Goal: Task Accomplishment & Management: Manage account settings

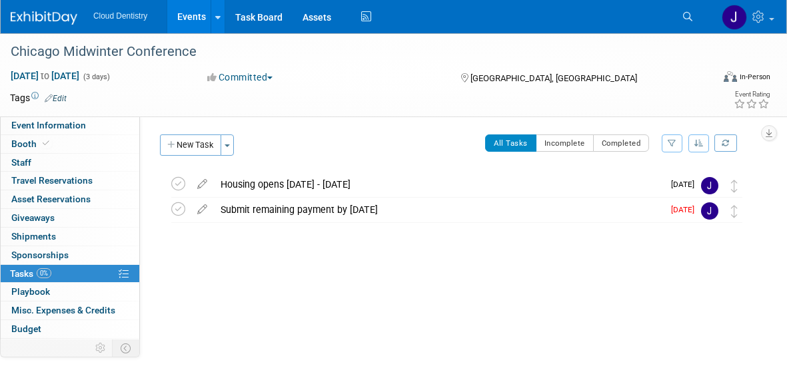
click at [199, 14] on link "Events" at bounding box center [191, 16] width 49 height 33
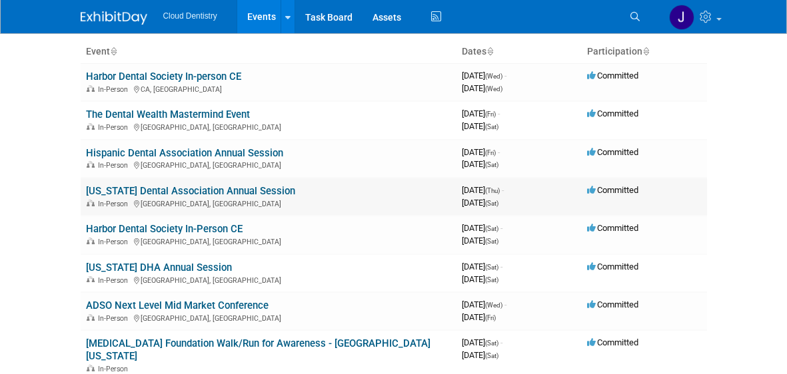
scroll to position [84, 0]
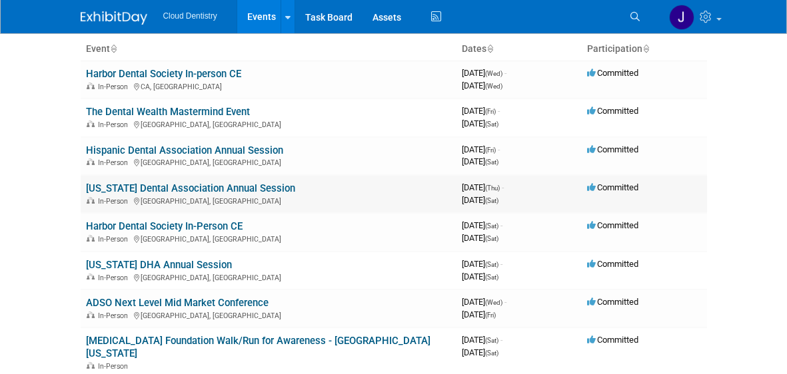
click at [266, 189] on td "[US_STATE] Dental Association Annual Session In-Person [GEOGRAPHIC_DATA], [GEOG…" at bounding box center [269, 194] width 376 height 38
click at [254, 190] on link "[US_STATE] Dental Association Annual Session" at bounding box center [190, 189] width 209 height 12
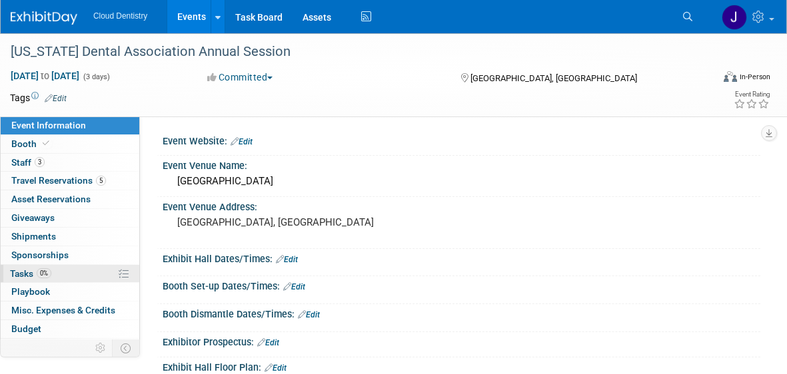
click at [63, 272] on link "0% Tasks 0%" at bounding box center [70, 274] width 139 height 18
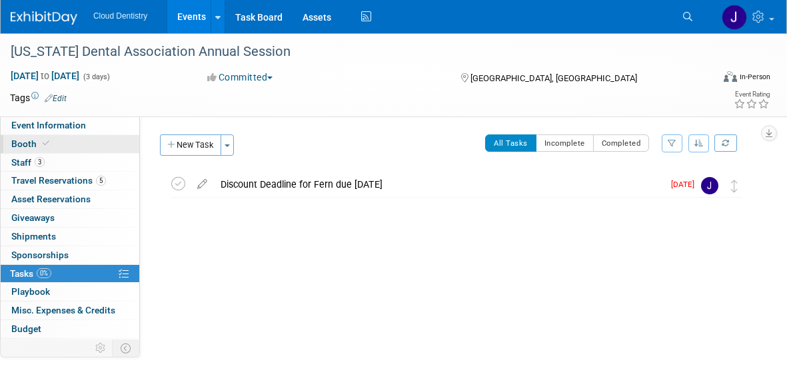
click at [75, 148] on link "Booth" at bounding box center [70, 144] width 139 height 18
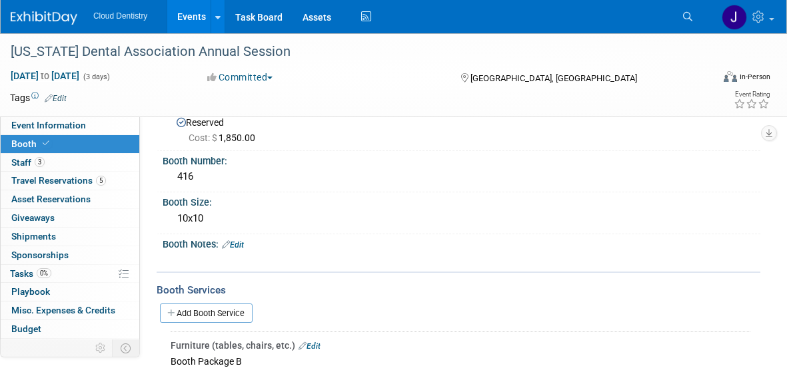
scroll to position [42, 0]
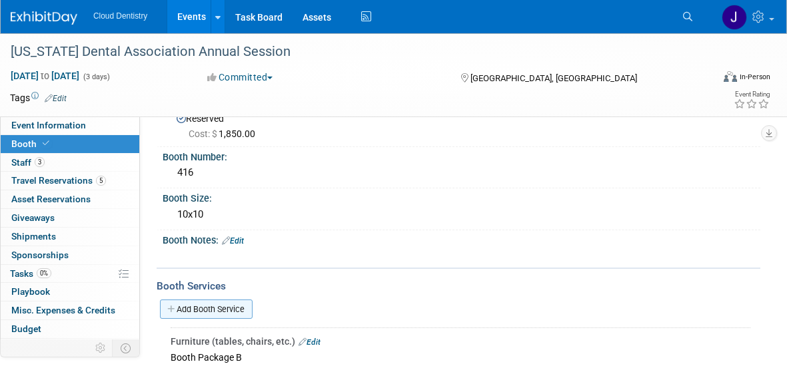
click at [215, 313] on link "Add Booth Service" at bounding box center [206, 309] width 93 height 19
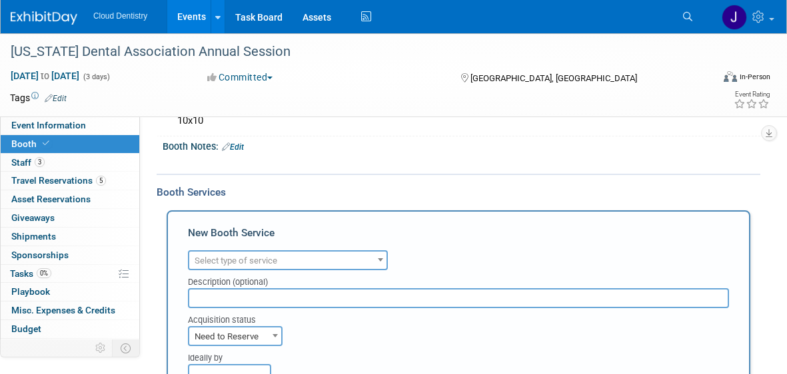
scroll to position [135, 0]
click at [260, 272] on div "Description (optional)" at bounding box center [458, 280] width 541 height 18
click at [260, 268] on span "Select type of service" at bounding box center [287, 261] width 197 height 19
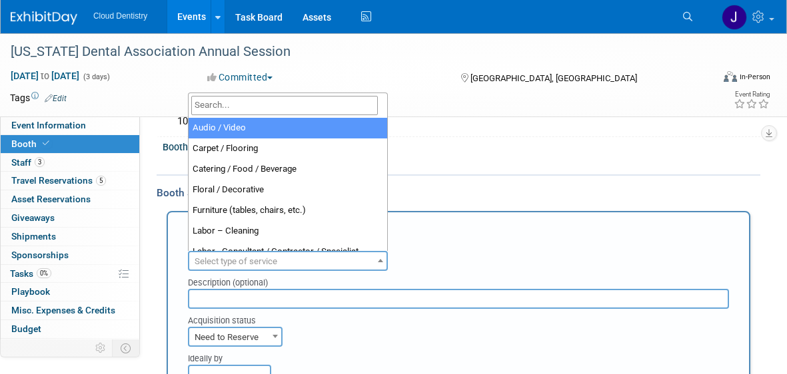
select select "2"
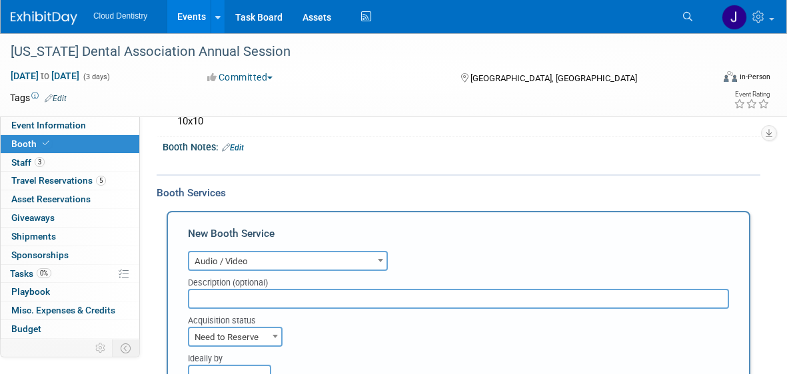
click at [244, 293] on input "text" at bounding box center [458, 299] width 541 height 20
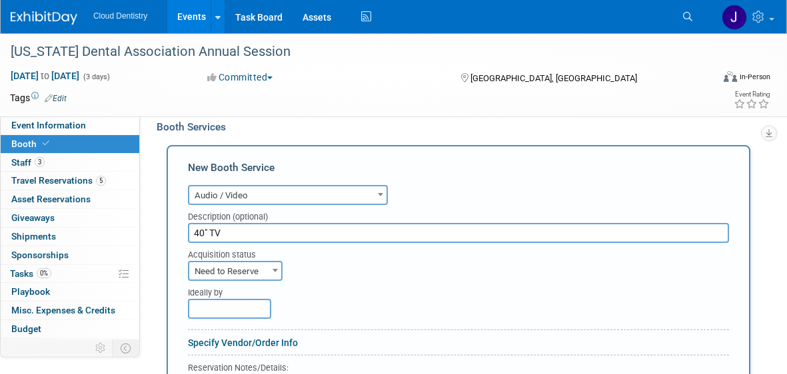
scroll to position [214, 0]
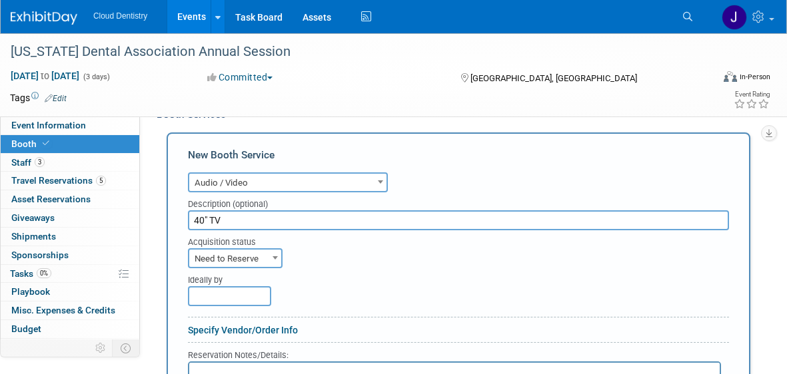
type input "40" TV"
click at [272, 266] on span "Need to Reserve" at bounding box center [235, 259] width 92 height 19
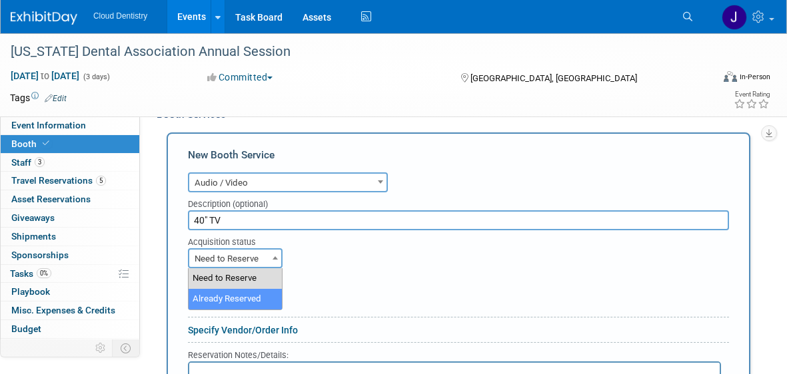
select select "2"
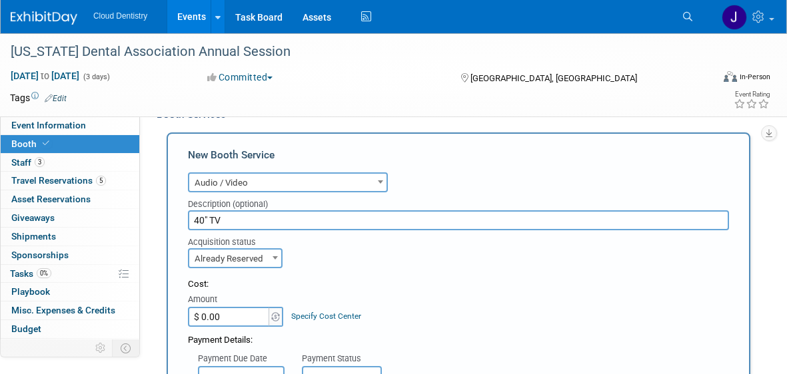
click at [242, 315] on input "$ 0.00" at bounding box center [229, 317] width 83 height 20
type input "$ 286.88"
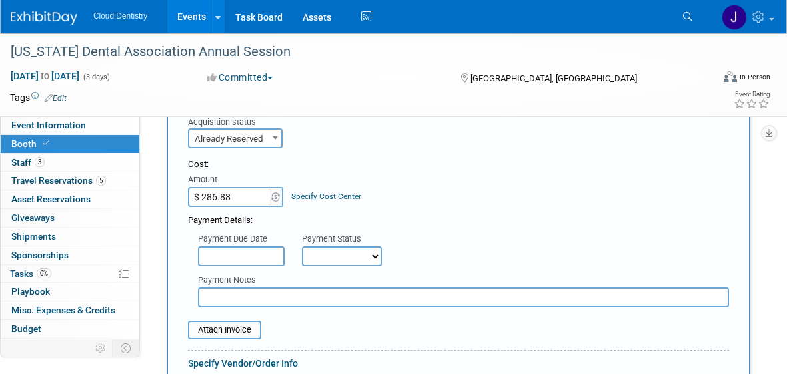
scroll to position [390, 0]
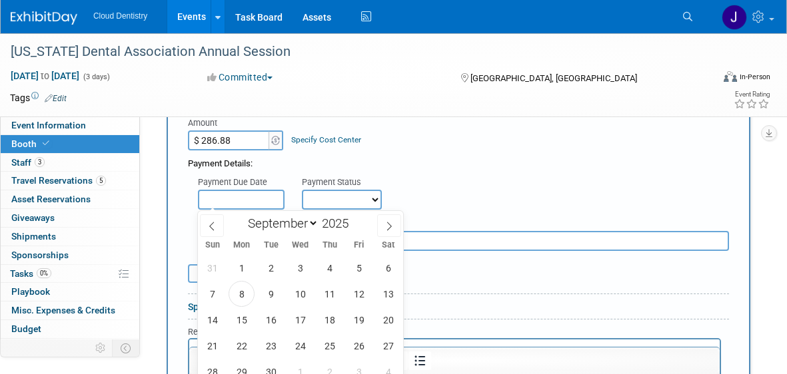
click at [269, 198] on input "text" at bounding box center [241, 200] width 87 height 20
click at [380, 195] on select "Not Paid Yet Partially Paid Paid in Full" at bounding box center [342, 200] width 80 height 20
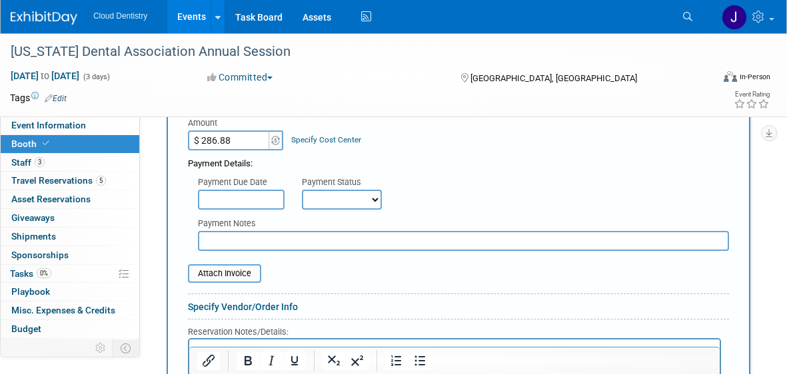
select select "1"
click at [302, 190] on select "Not Paid Yet Partially Paid Paid in Full" at bounding box center [342, 200] width 80 height 20
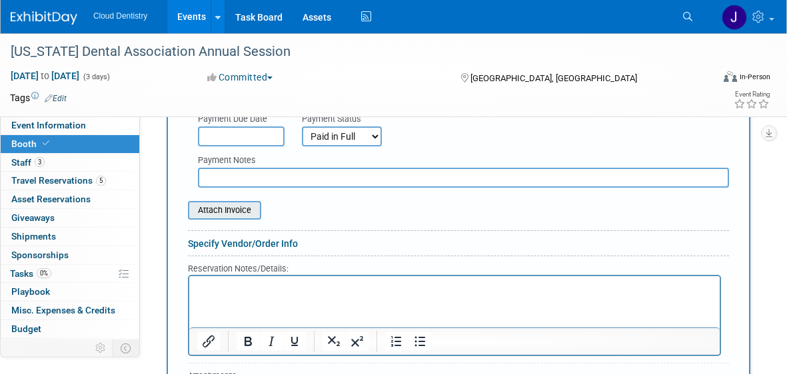
scroll to position [456, 0]
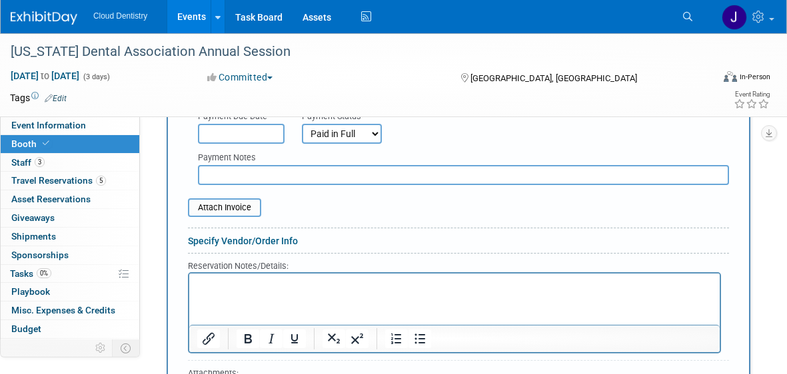
click at [241, 291] on html at bounding box center [454, 282] width 530 height 18
click at [243, 251] on form "Audio / Video Carpet / Flooring Catering / Food / Beverage Floral / Decorative …" at bounding box center [458, 194] width 541 height 534
click at [243, 249] on form "Audio / Video Carpet / Flooring Catering / Food / Beverage Floral / Decorative …" at bounding box center [458, 194] width 541 height 534
click at [246, 236] on link "Specify Vendor/Order Info" at bounding box center [243, 241] width 110 height 11
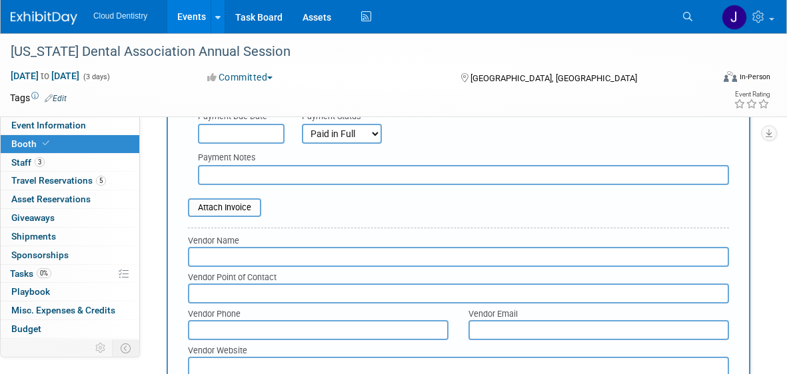
click at [245, 258] on input "text" at bounding box center [458, 257] width 541 height 20
type input "[PERSON_NAME]"
click at [308, 297] on input "text" at bounding box center [458, 294] width 541 height 20
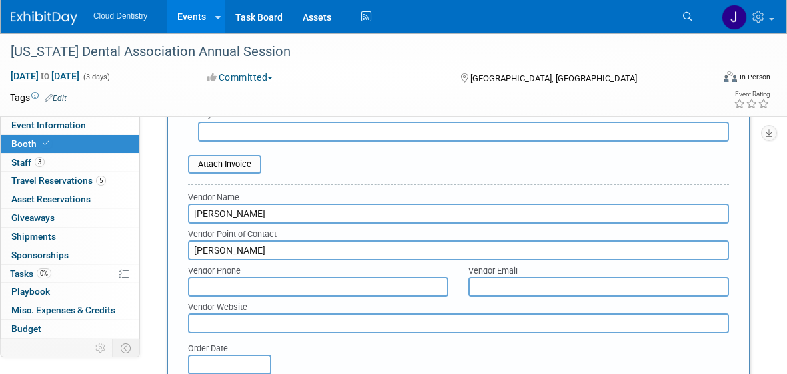
scroll to position [500, 0]
type input "[PERSON_NAME]"
click at [333, 280] on input "text" at bounding box center [318, 286] width 260 height 20
paste input "614.308.5909 x5002"
type input "614.308.5909 x5002"
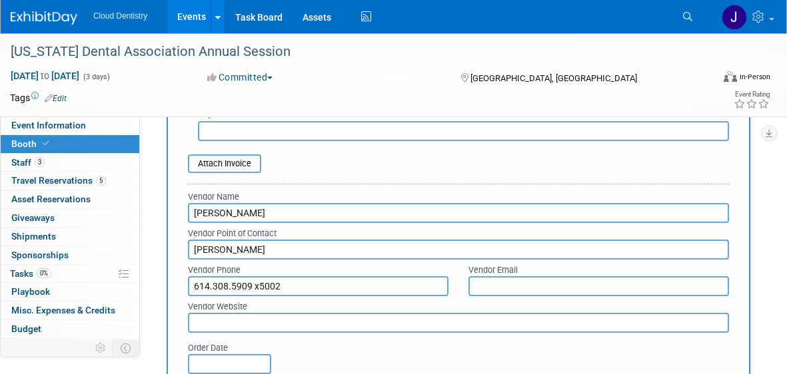
click at [312, 257] on input "[PERSON_NAME]" at bounding box center [458, 250] width 541 height 20
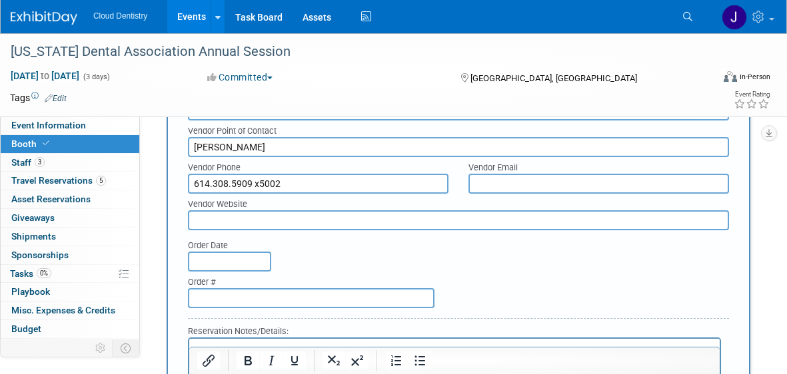
scroll to position [609, 0]
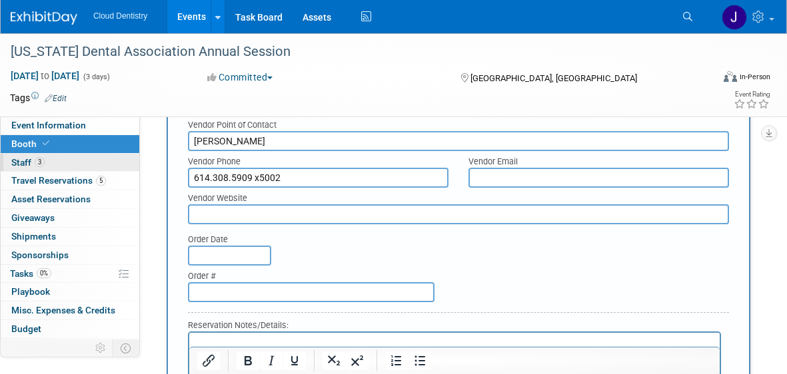
type input "[PERSON_NAME]"
click at [524, 187] on input "text" at bounding box center [598, 178] width 260 height 20
paste input "[EMAIL_ADDRESS][DOMAIN_NAME]"
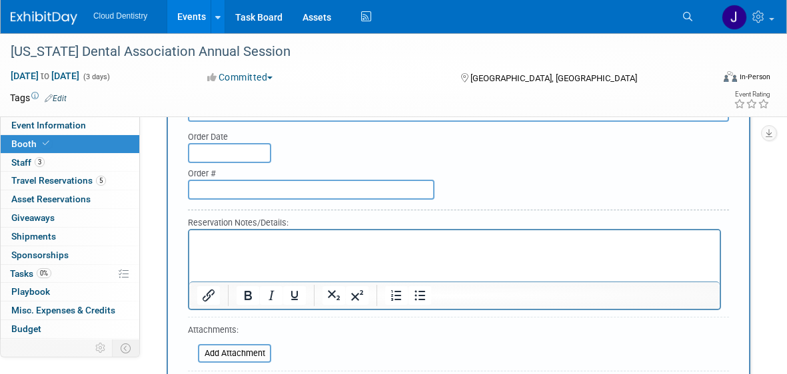
scroll to position [713, 0]
type input "[EMAIL_ADDRESS][DOMAIN_NAME]"
click at [266, 190] on input "text" at bounding box center [311, 189] width 247 height 20
paste input "37107836"
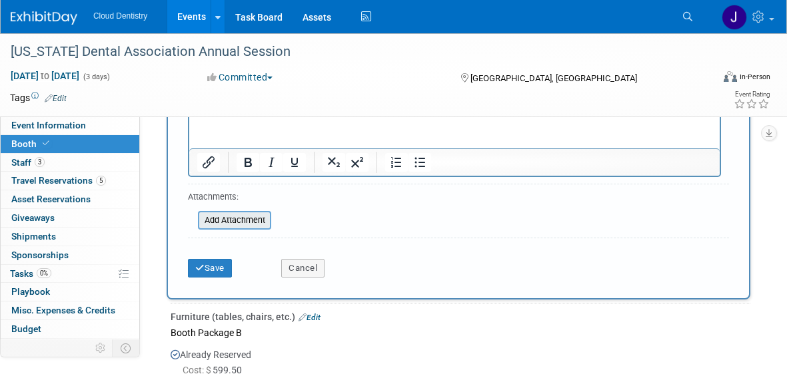
scroll to position [858, 0]
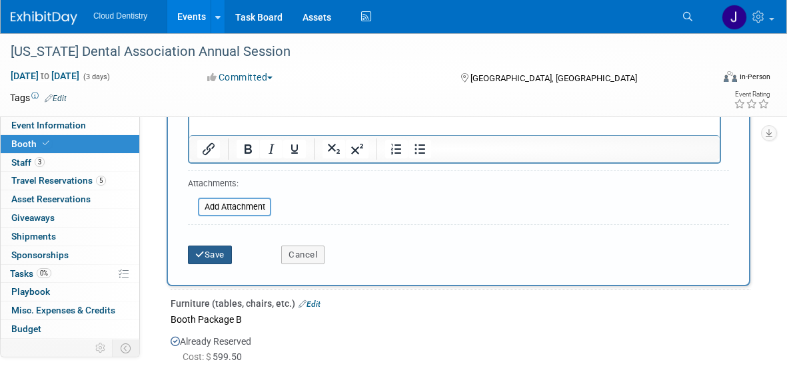
type input "37107836"
click at [212, 255] on button "Save" at bounding box center [210, 255] width 44 height 19
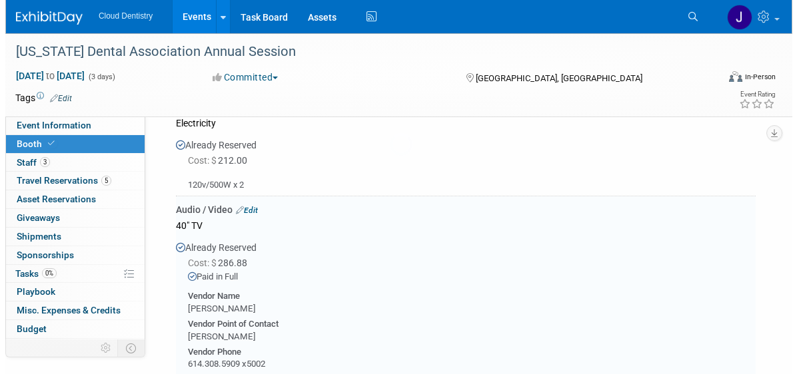
scroll to position [945, 0]
